Goal: Task Accomplishment & Management: Use online tool/utility

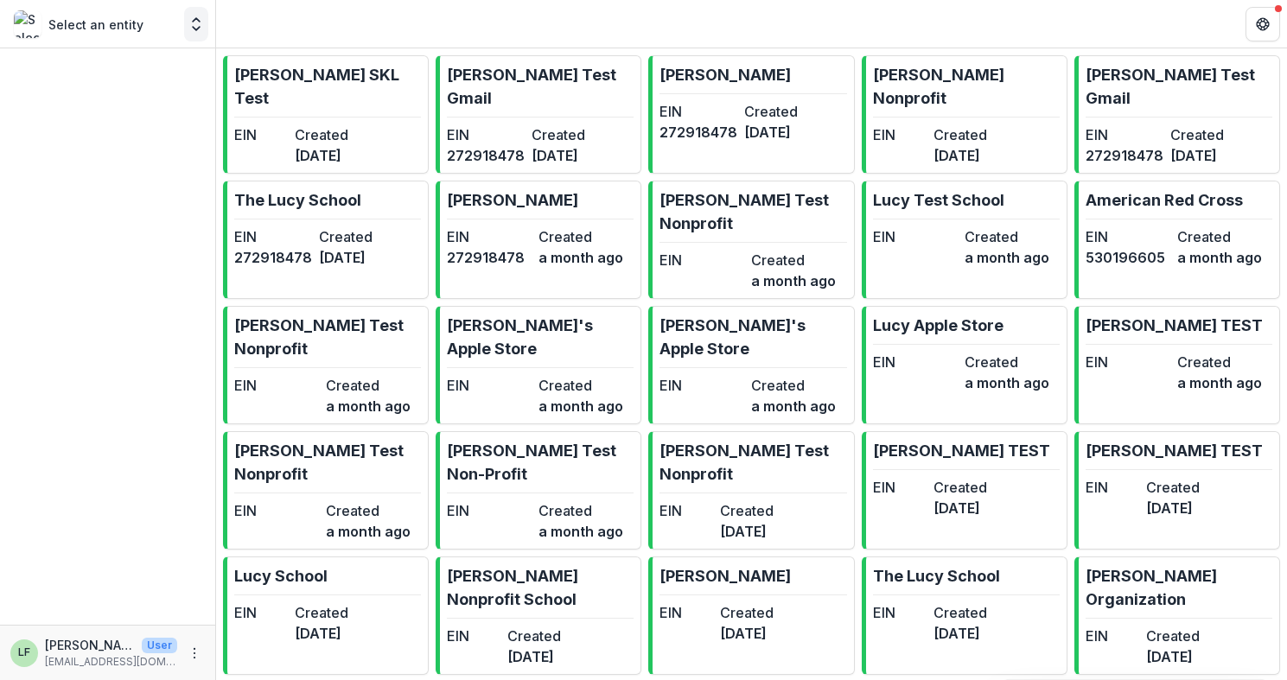
click at [188, 18] on icon "Open entity switcher" at bounding box center [196, 24] width 17 height 17
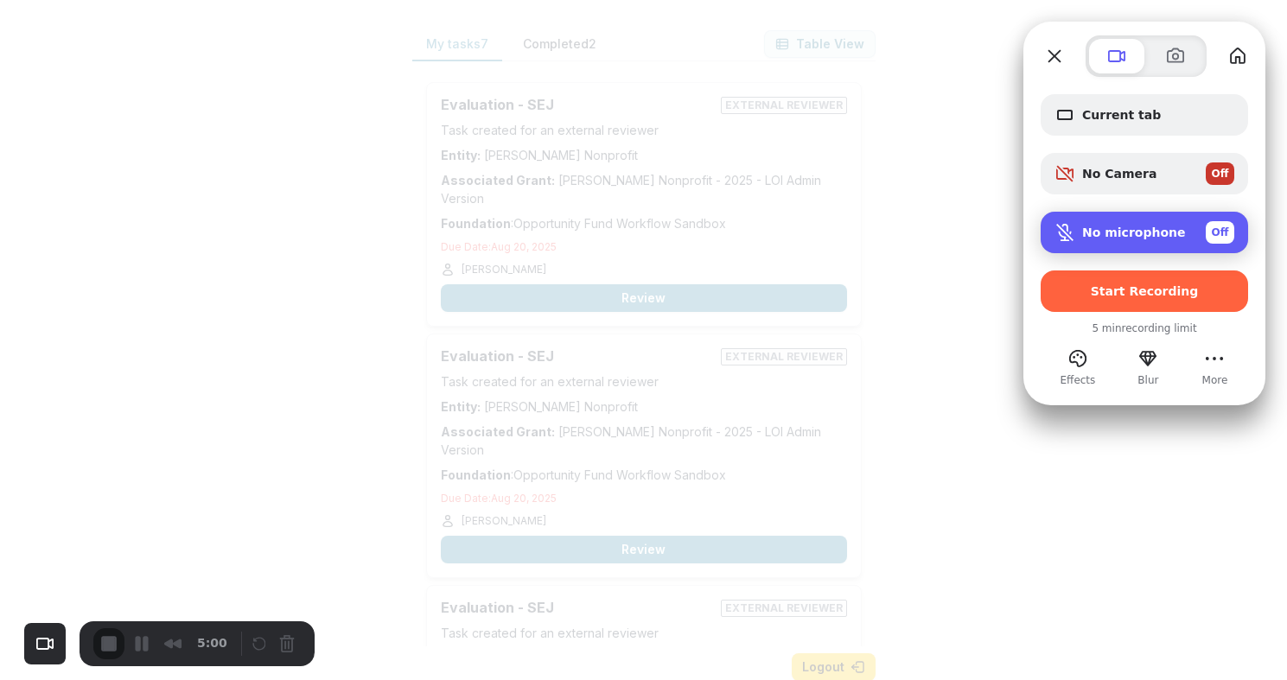
click at [1218, 227] on span "Off" at bounding box center [1219, 233] width 17 height 16
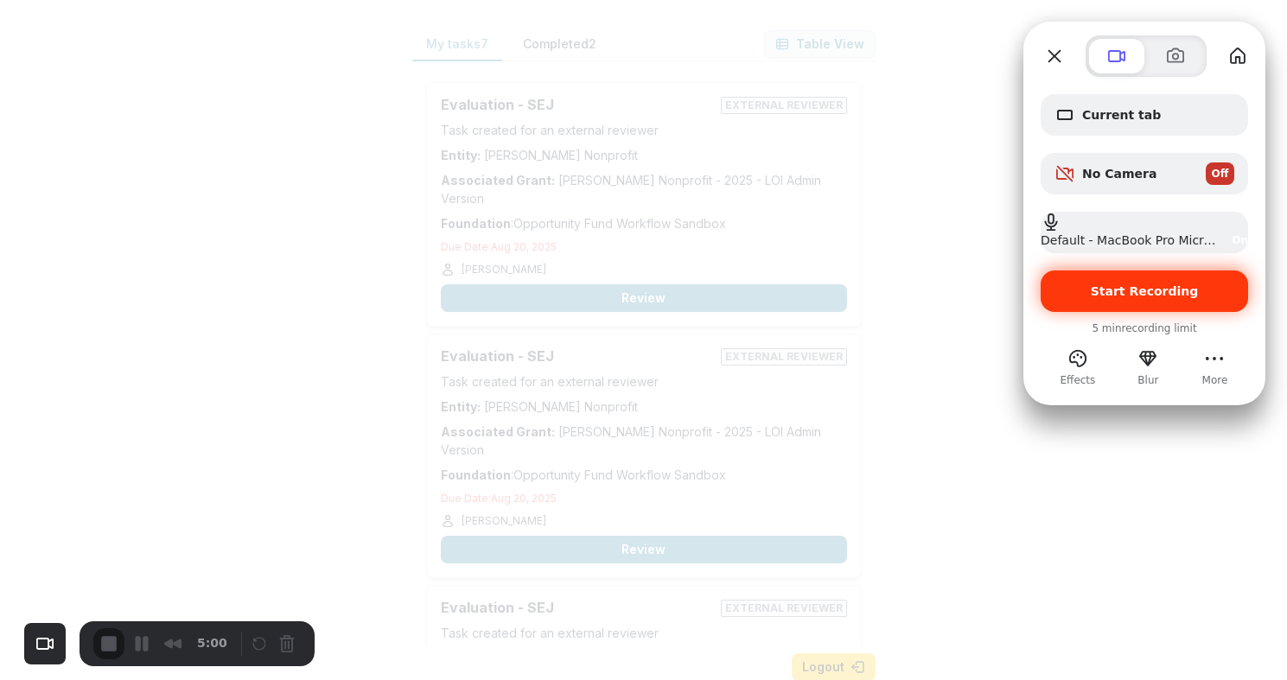
click at [1168, 294] on span "Start Recording" at bounding box center [1144, 291] width 108 height 14
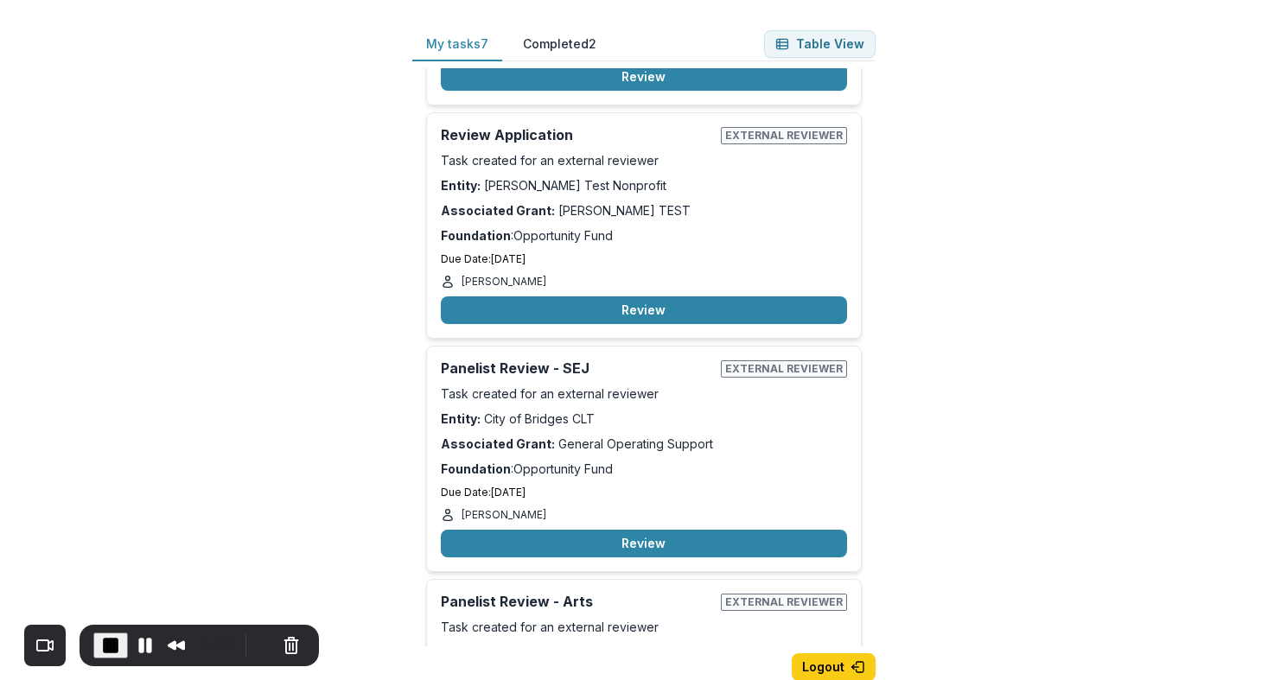
scroll to position [1042, 0]
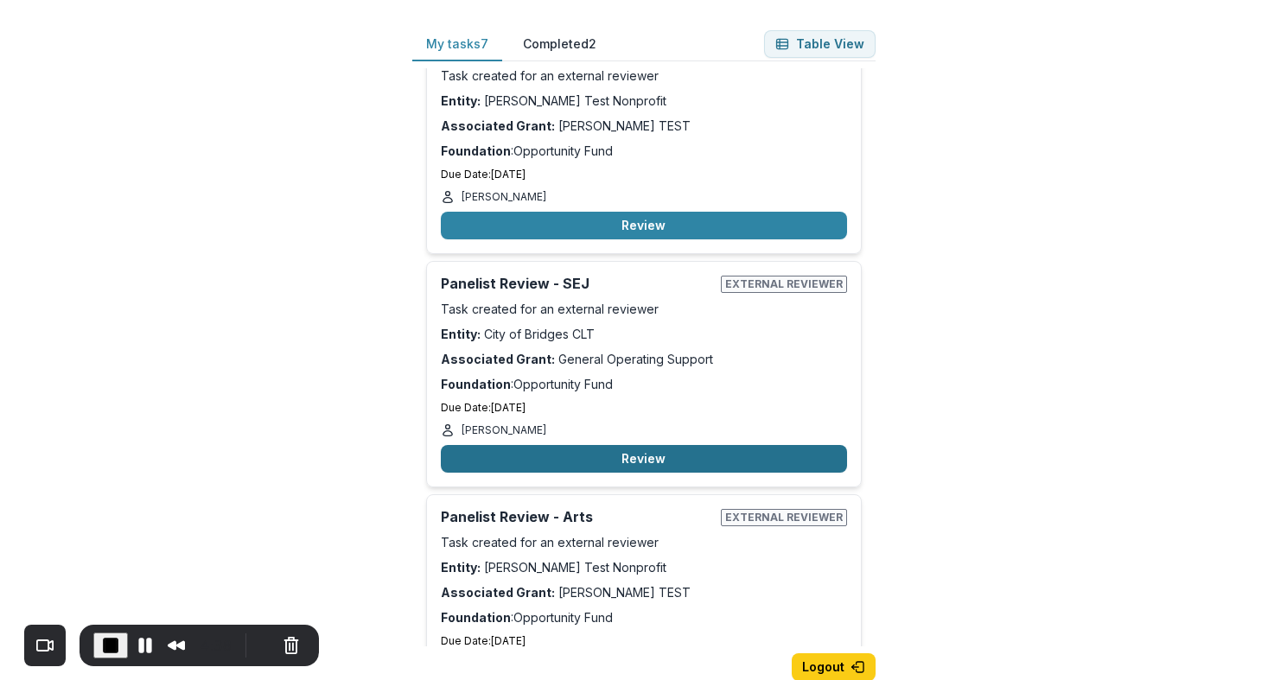
click at [597, 445] on button "Review" at bounding box center [644, 459] width 406 height 28
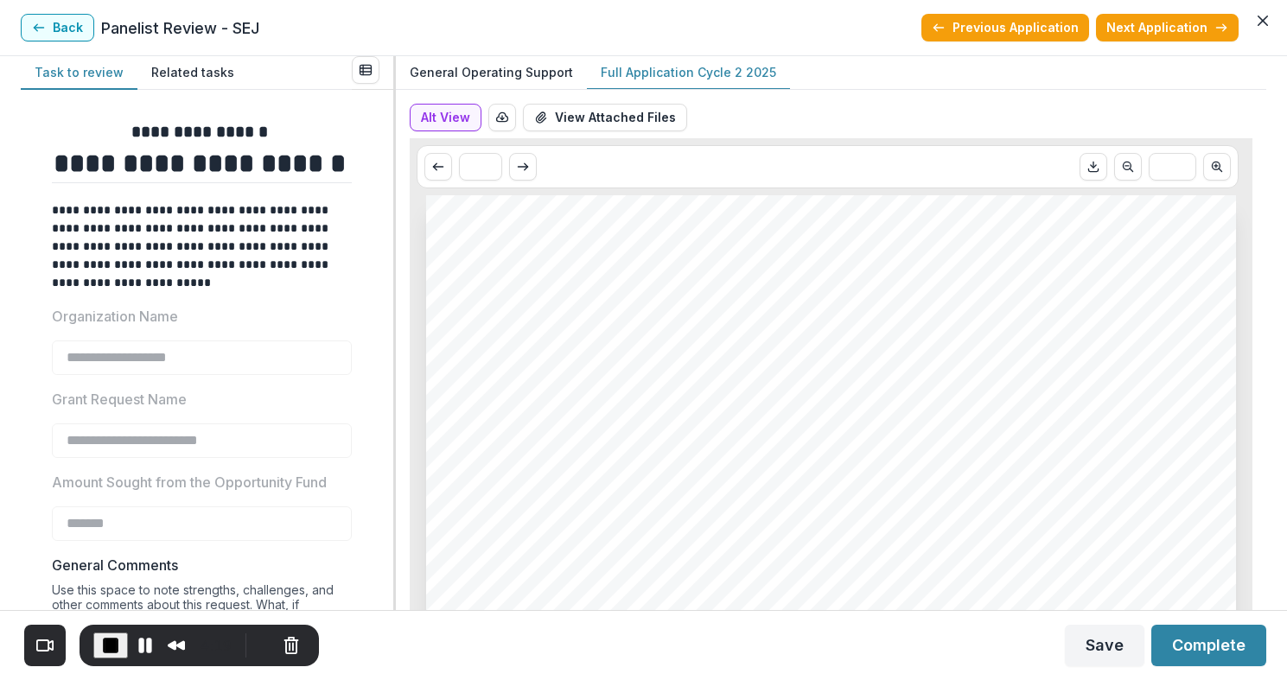
click at [685, 65] on p "Full Application Cycle 2 2025" at bounding box center [688, 72] width 175 height 18
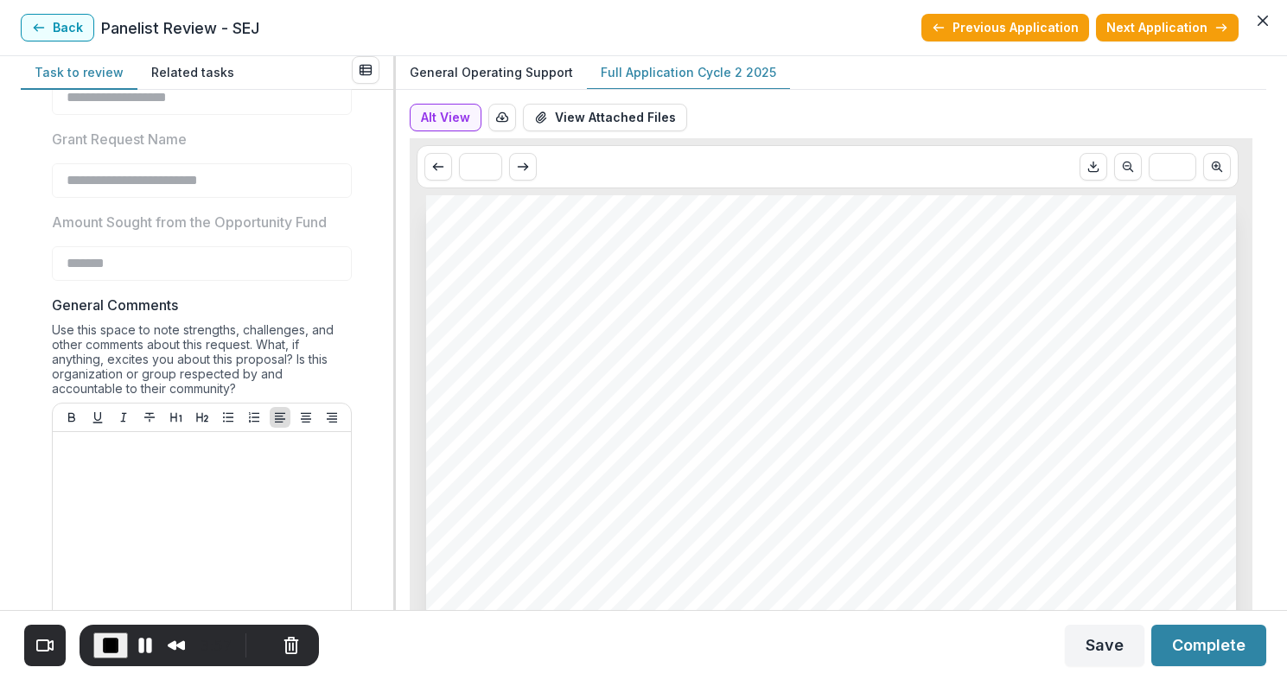
click at [508, 72] on p "General Operating Support" at bounding box center [491, 72] width 163 height 18
click at [635, 73] on p "Full Application Cycle 2 2025" at bounding box center [688, 72] width 175 height 18
click at [639, 111] on button "View Attached Files" at bounding box center [605, 118] width 164 height 28
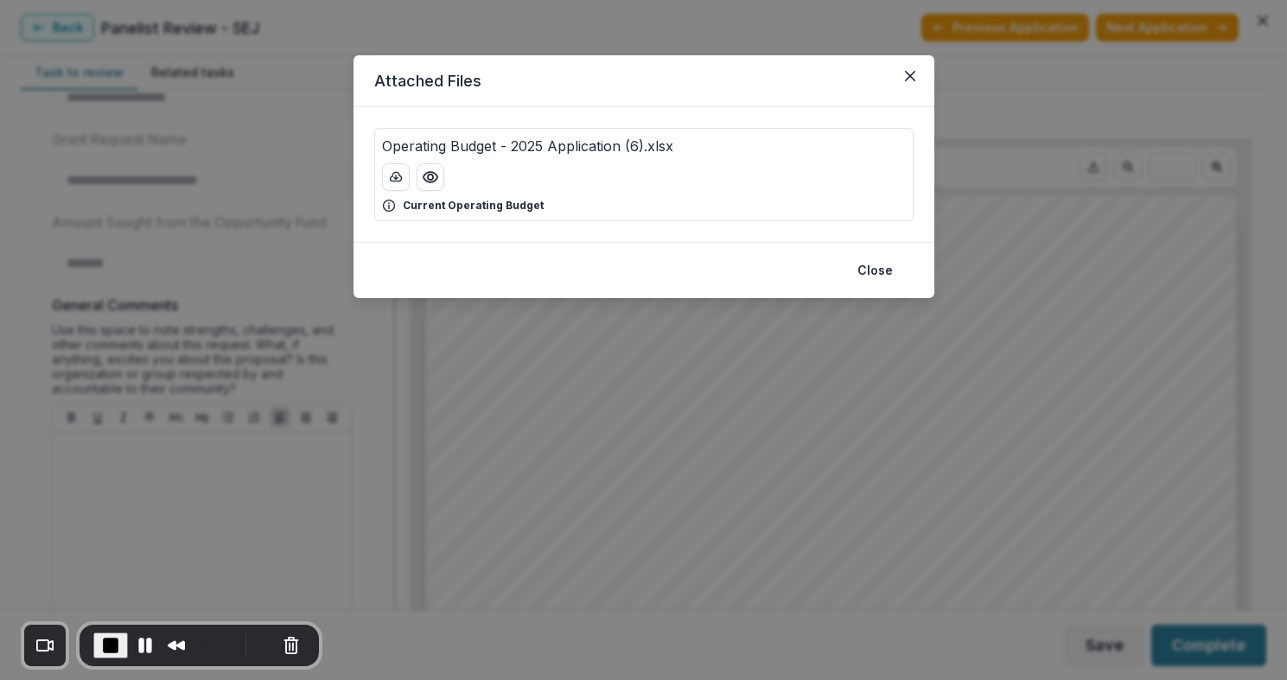
click at [918, 98] on header "Attached Files" at bounding box center [643, 81] width 581 height 52
click at [914, 86] on button "Close" at bounding box center [910, 76] width 28 height 28
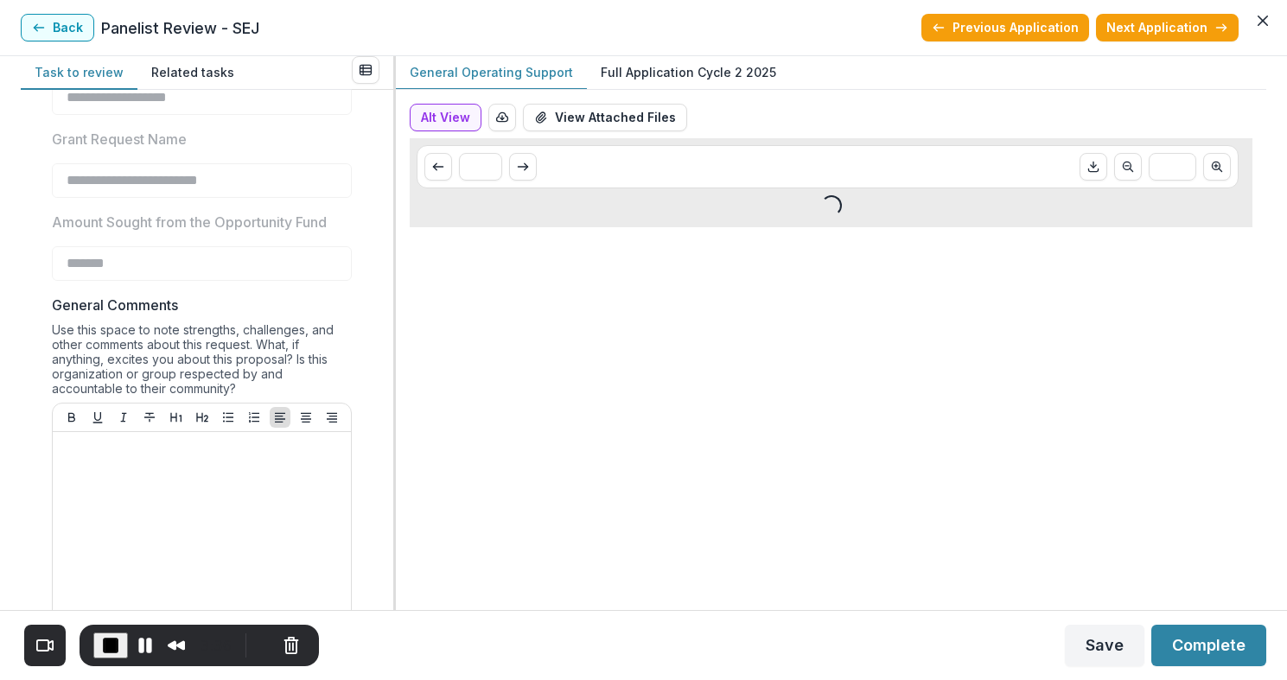
click at [514, 63] on p "General Operating Support" at bounding box center [491, 72] width 163 height 18
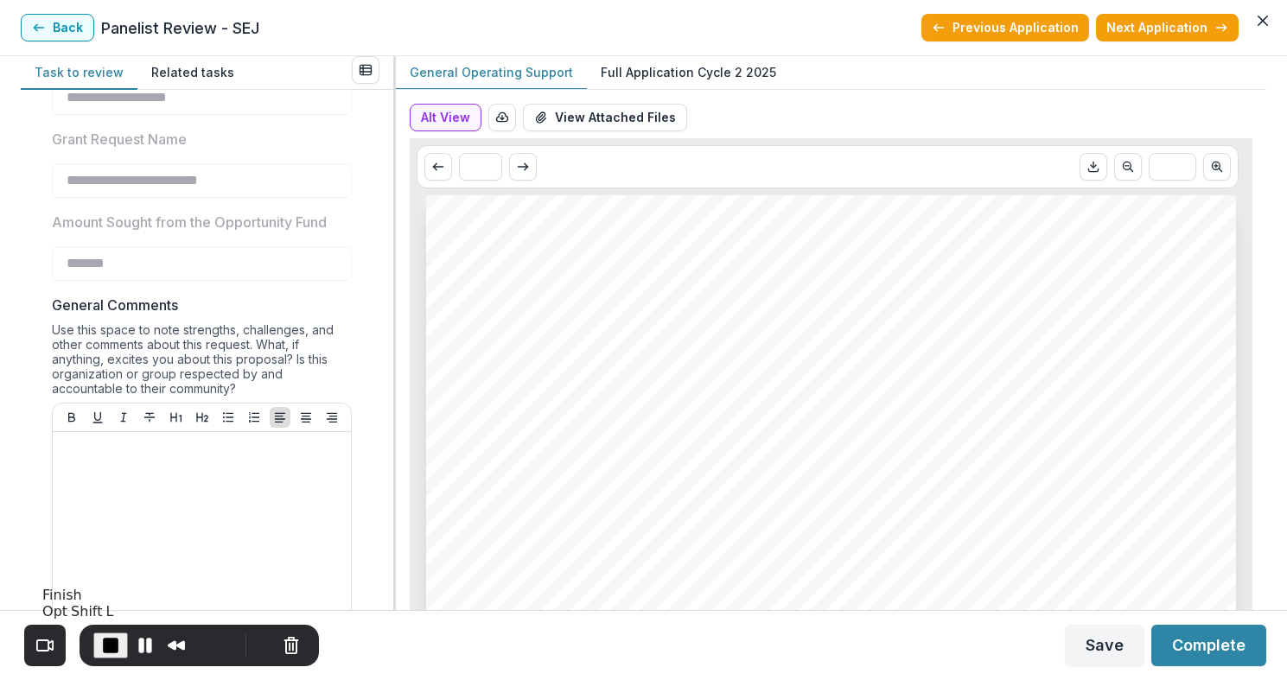
click at [103, 645] on span "End Recording" at bounding box center [110, 645] width 21 height 21
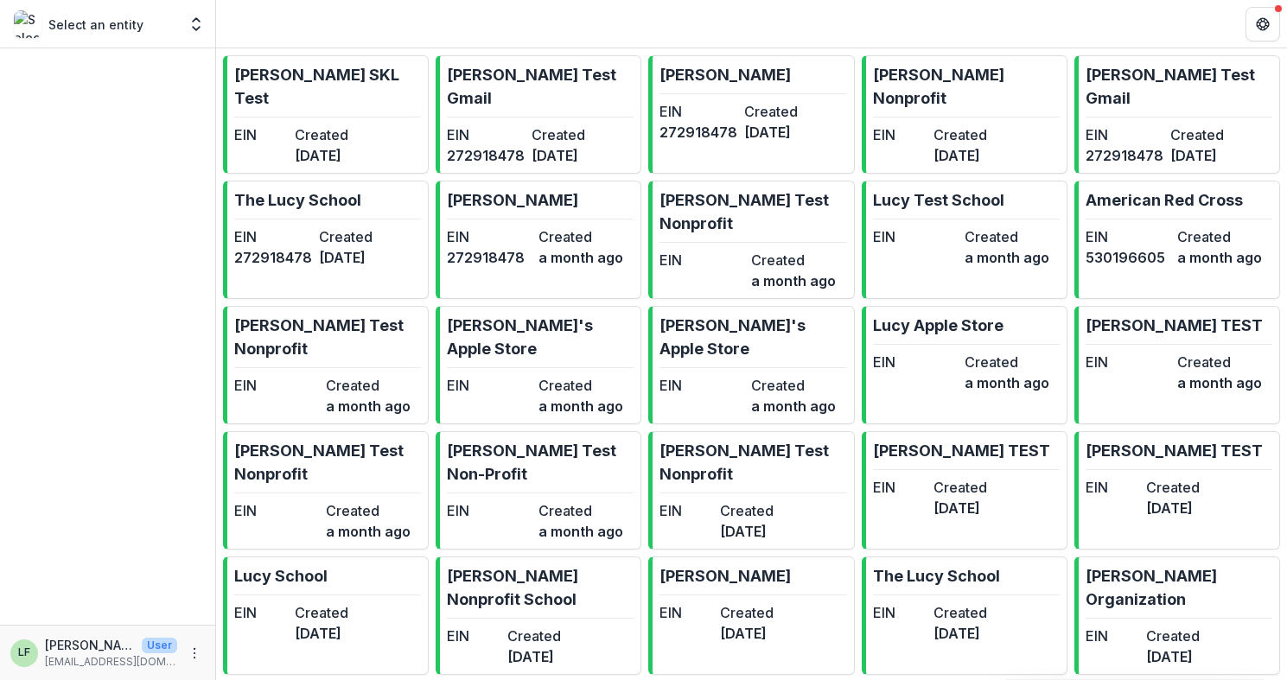
click at [188, 636] on div "LF [PERSON_NAME] User [EMAIL_ADDRESS][DOMAIN_NAME]" at bounding box center [107, 653] width 194 height 34
click at [194, 652] on circle "More" at bounding box center [194, 652] width 1 height 1
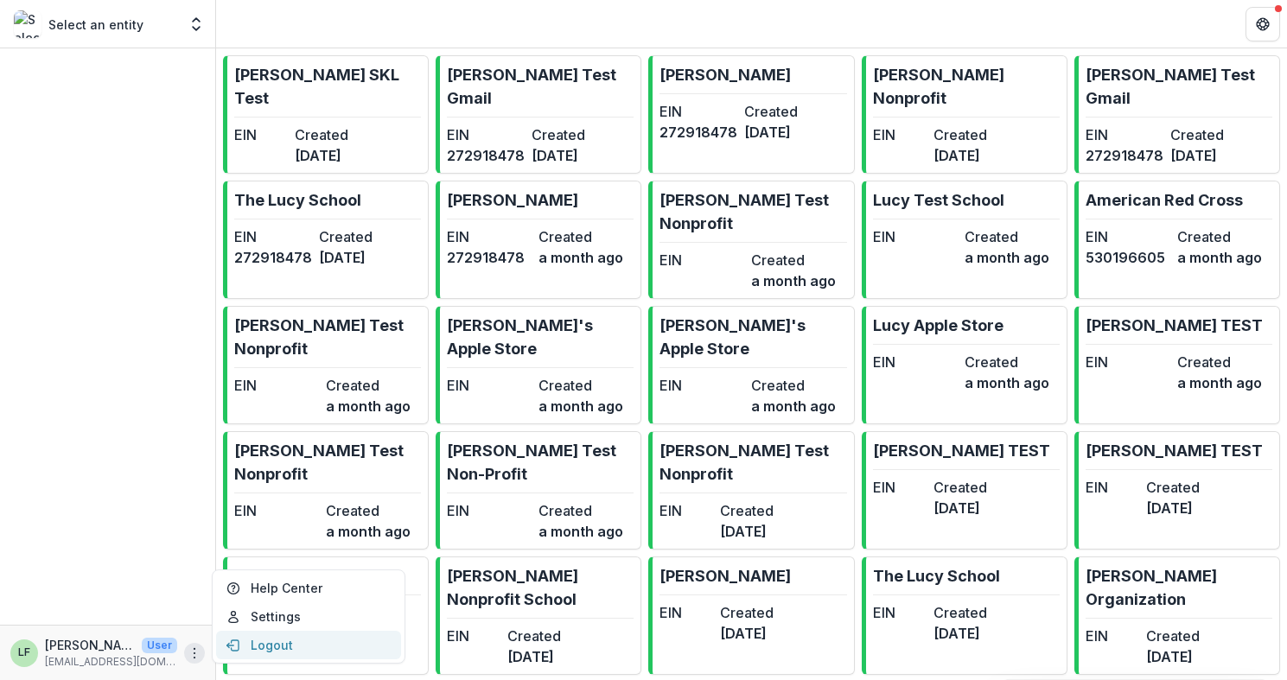
click at [257, 639] on button "Logout" at bounding box center [308, 645] width 185 height 29
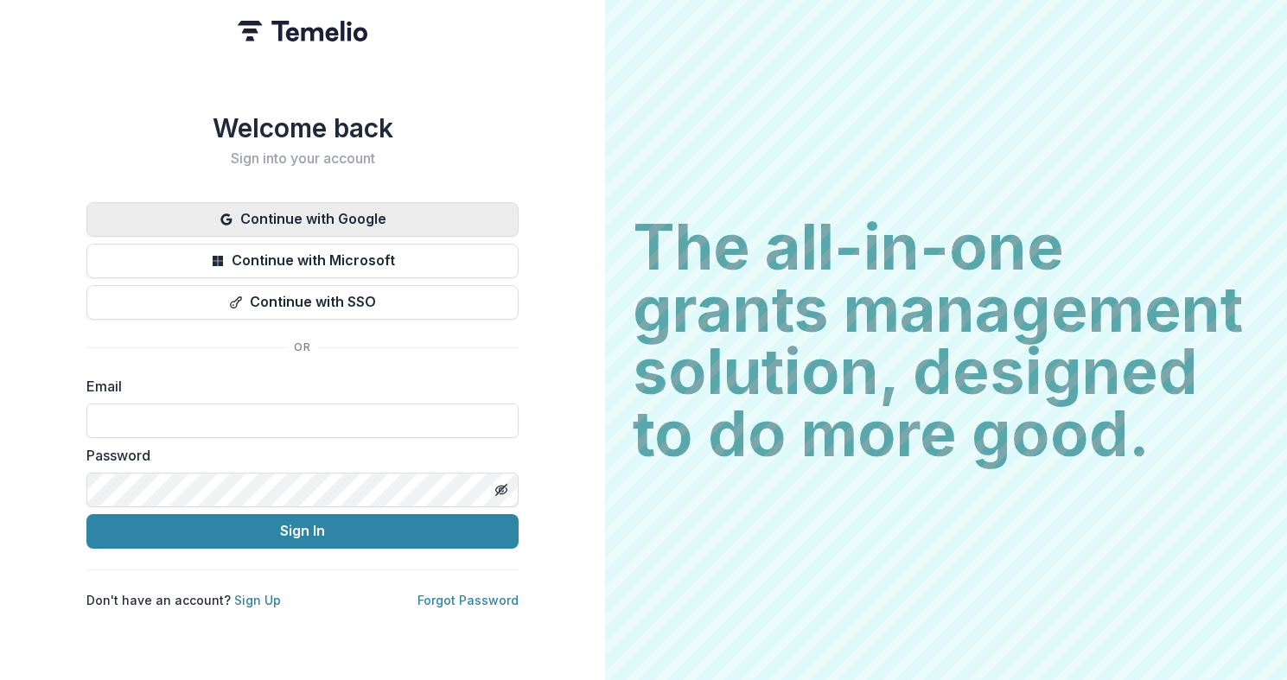
click at [437, 225] on button "Continue with Google" at bounding box center [302, 219] width 432 height 35
